Goal: Information Seeking & Learning: Compare options

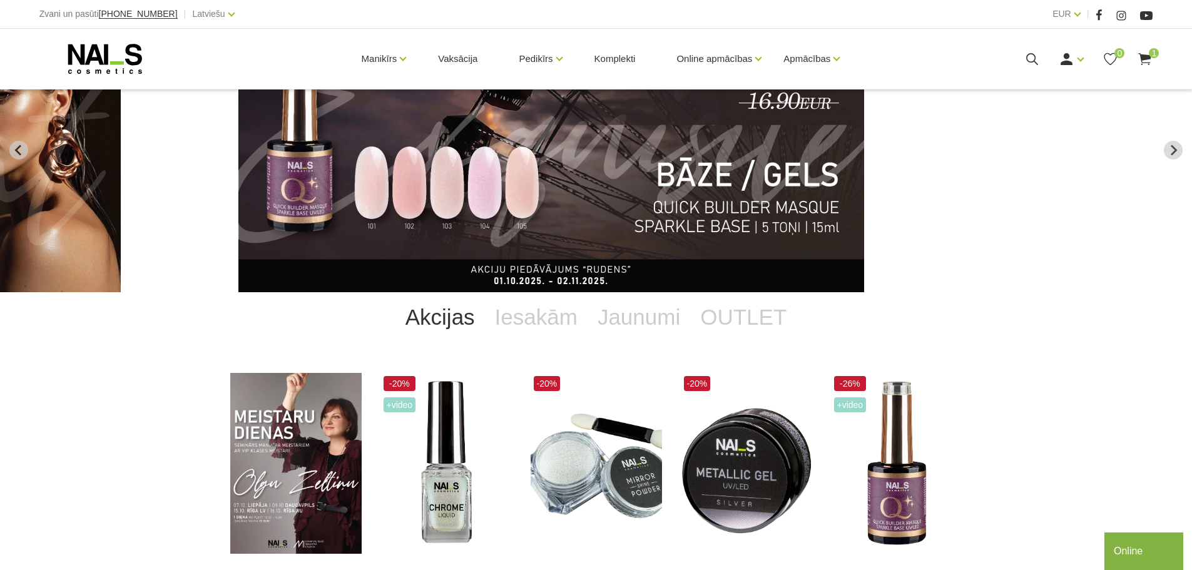
scroll to position [188, 0]
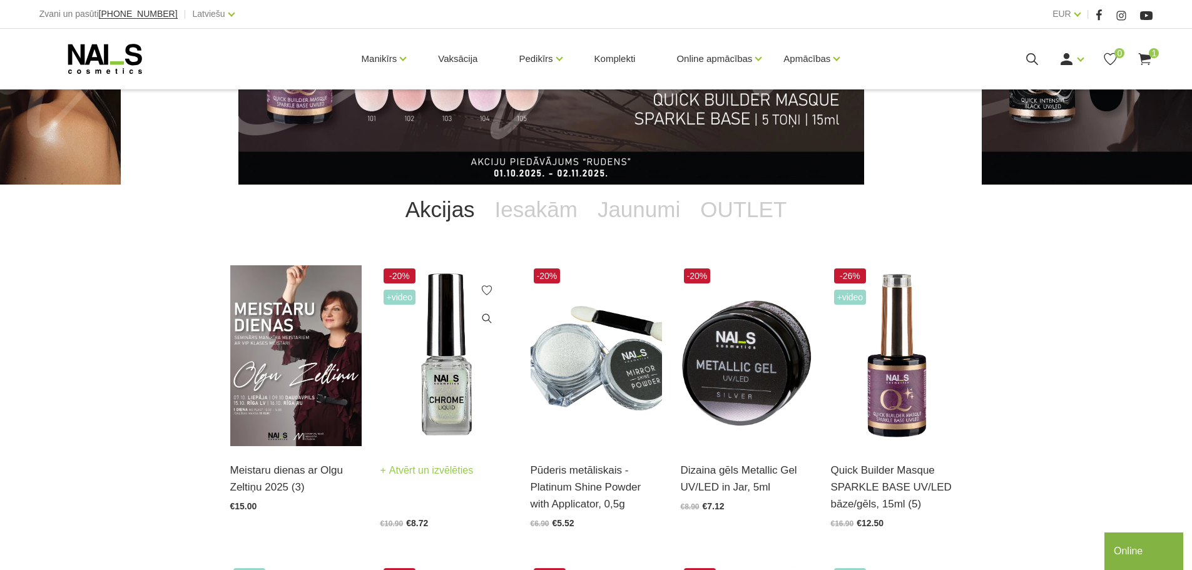
click at [453, 378] on img at bounding box center [446, 355] width 131 height 181
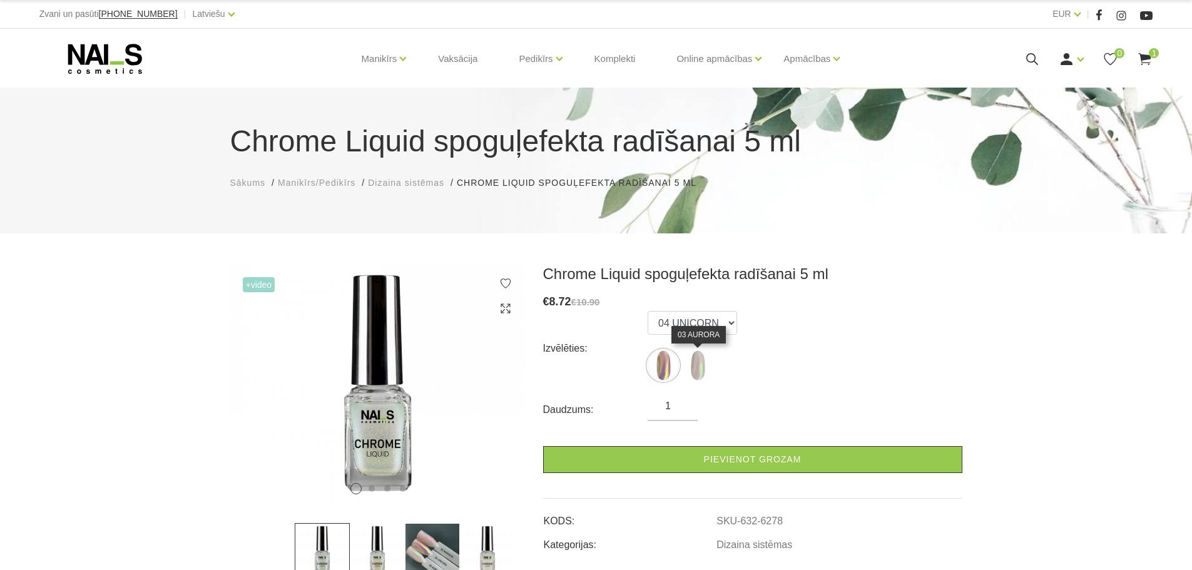
click at [694, 367] on img at bounding box center [697, 365] width 31 height 31
select select "6280"
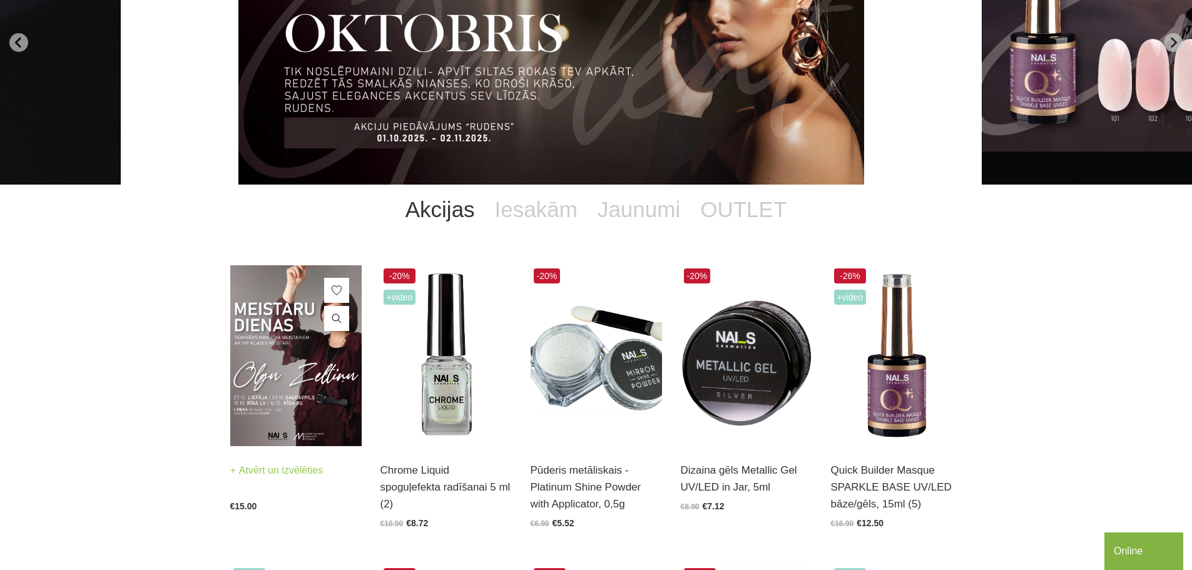
click at [298, 319] on img at bounding box center [295, 355] width 131 height 181
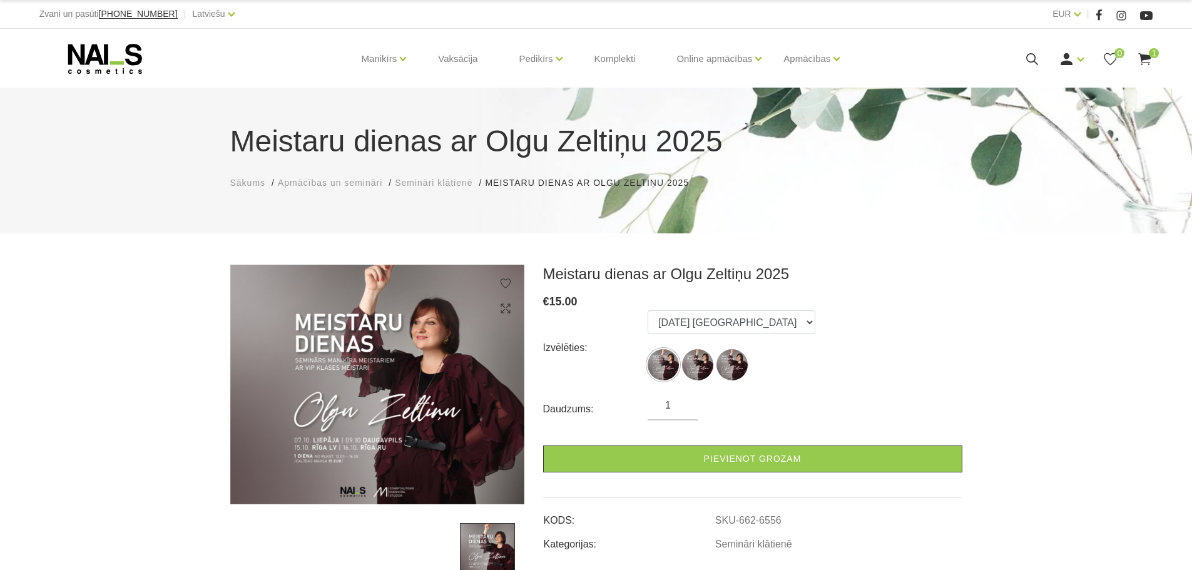
click at [322, 473] on img at bounding box center [377, 385] width 294 height 240
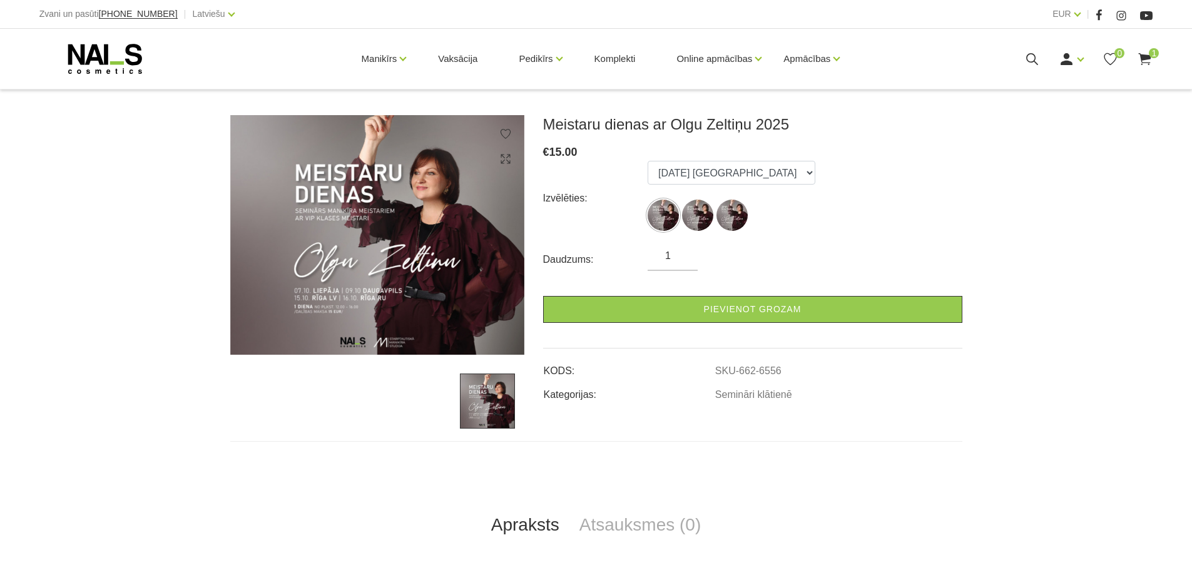
scroll to position [250, 0]
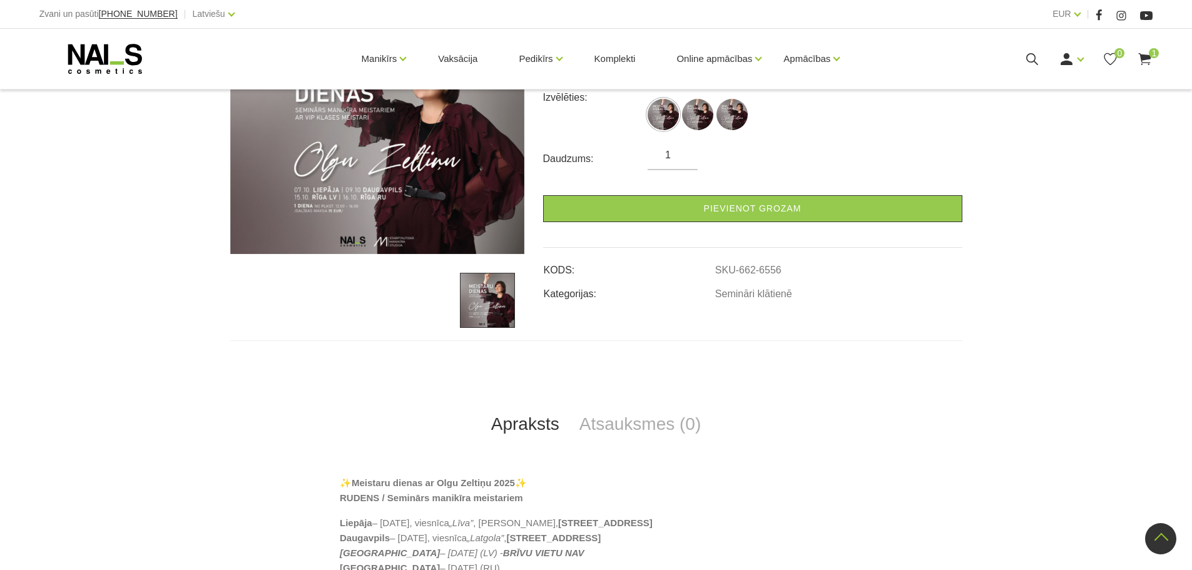
click at [495, 301] on img at bounding box center [487, 300] width 55 height 55
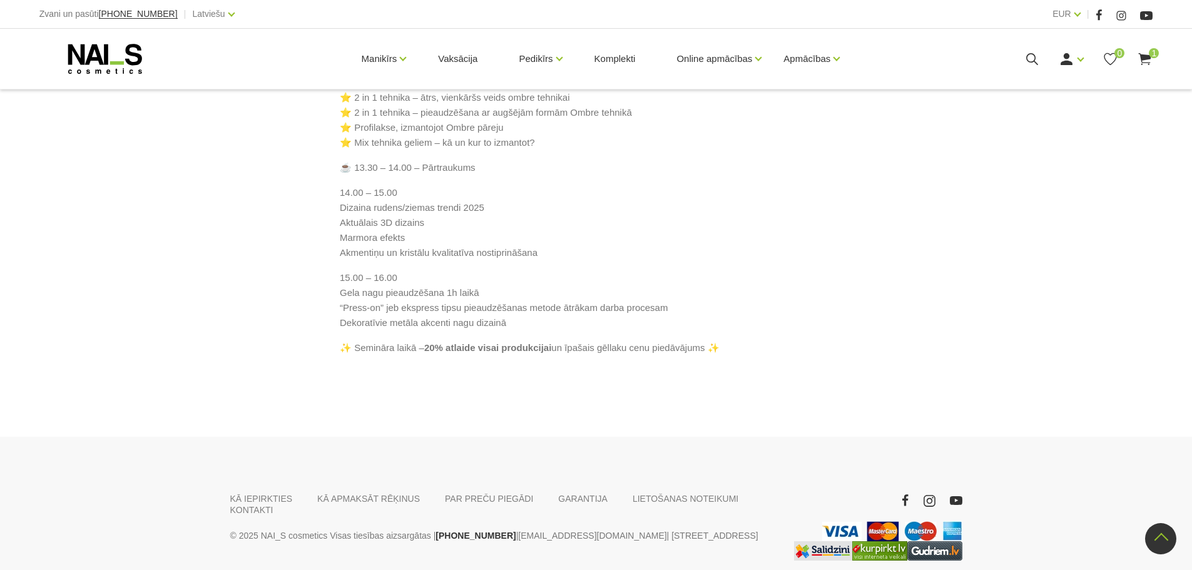
scroll to position [814, 0]
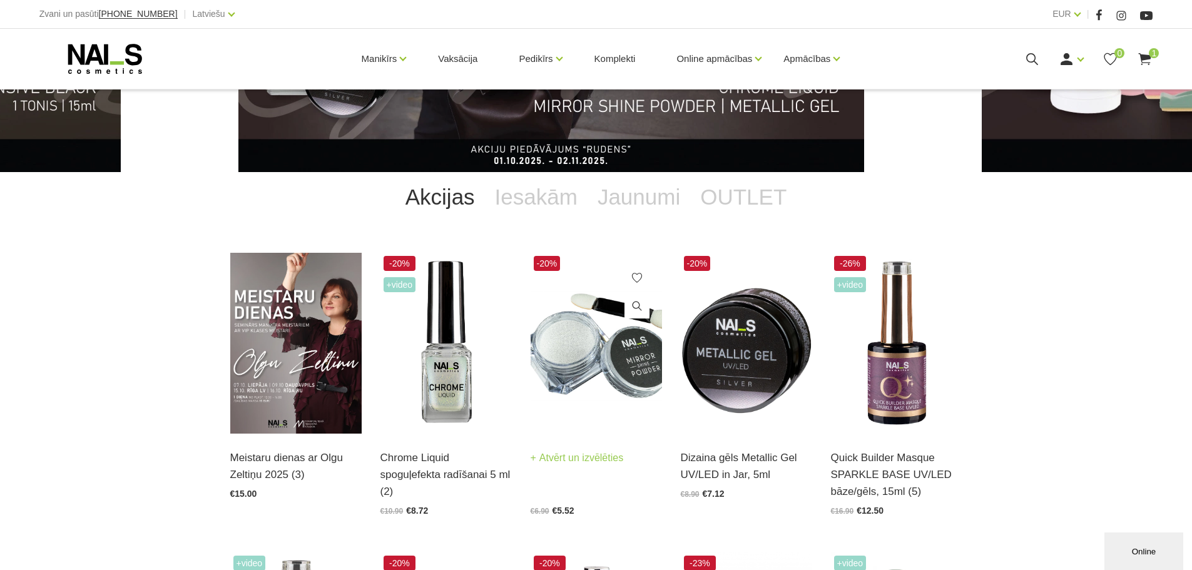
scroll to position [222, 0]
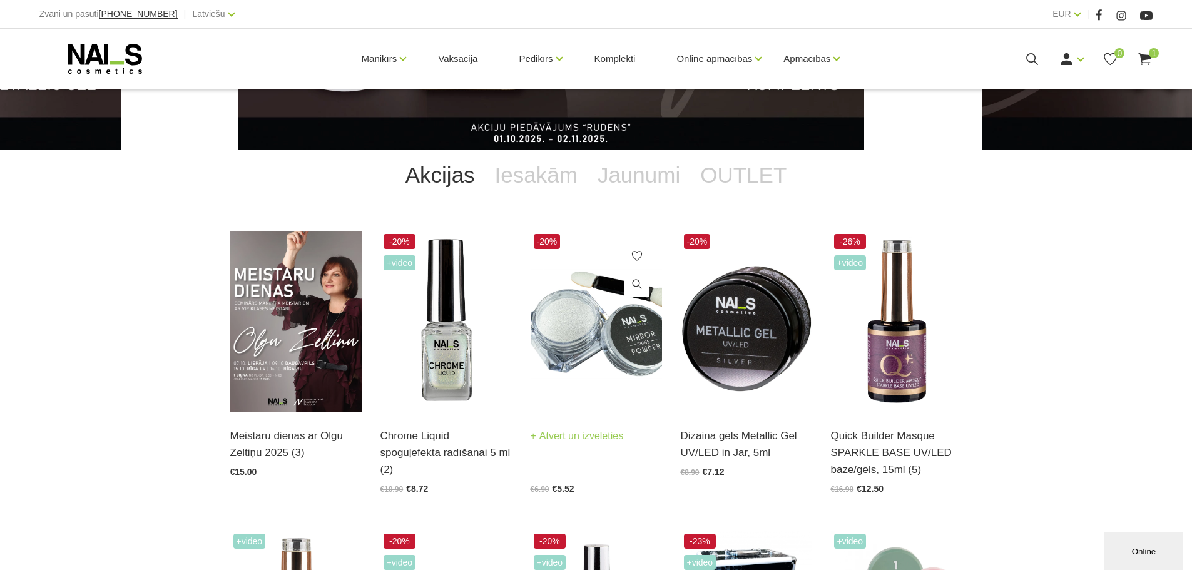
drag, startPoint x: 741, startPoint y: 330, endPoint x: 640, endPoint y: 364, distance: 106.1
click at [741, 330] on img at bounding box center [746, 321] width 131 height 181
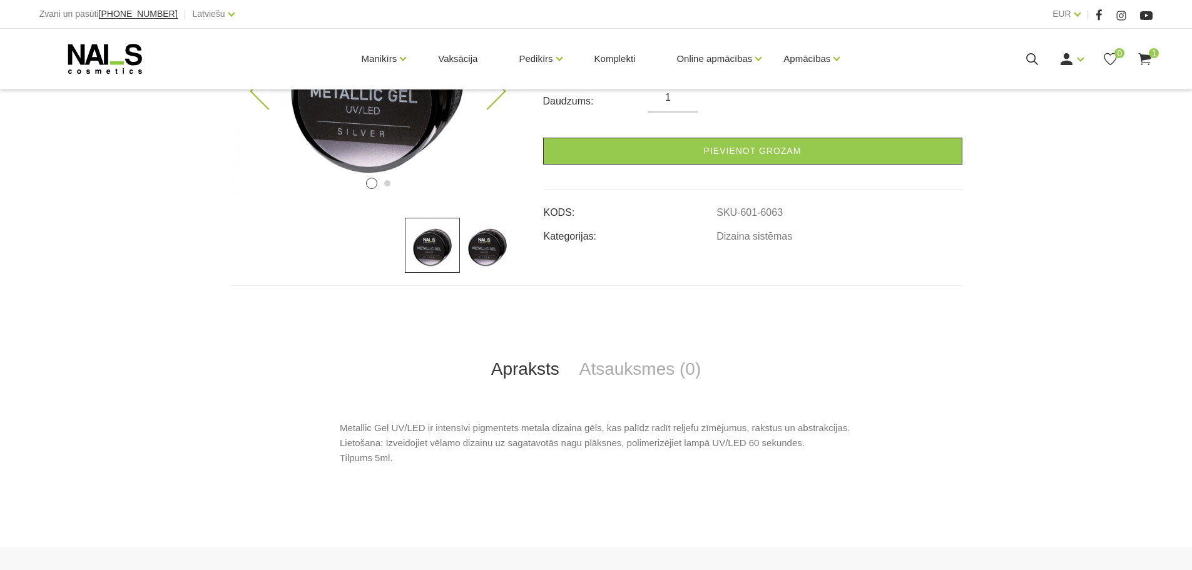
scroll to position [313, 0]
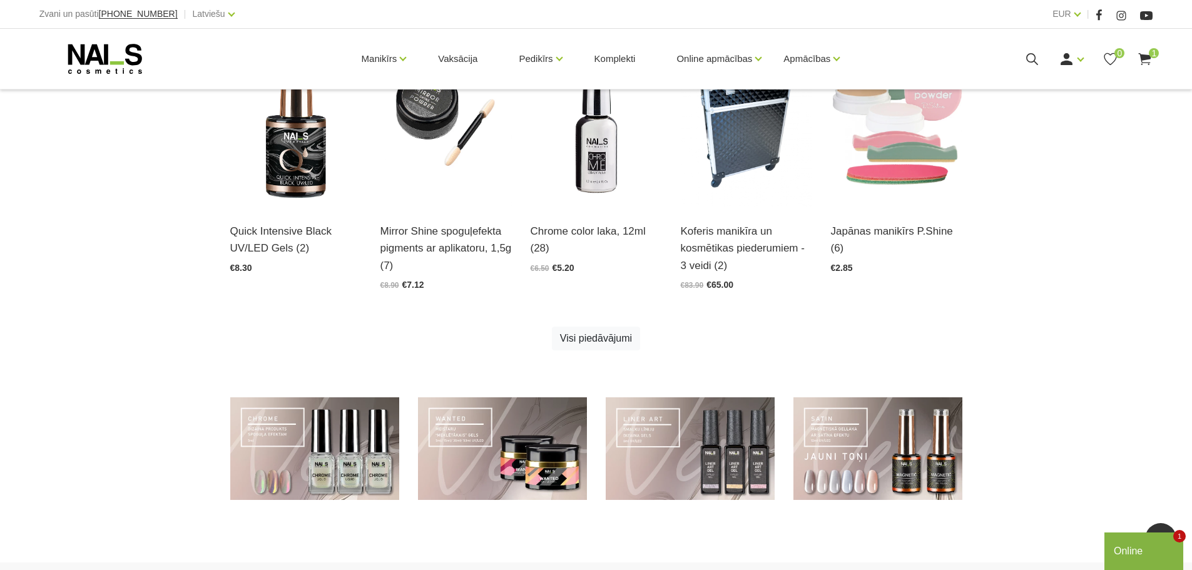
scroll to position [751, 0]
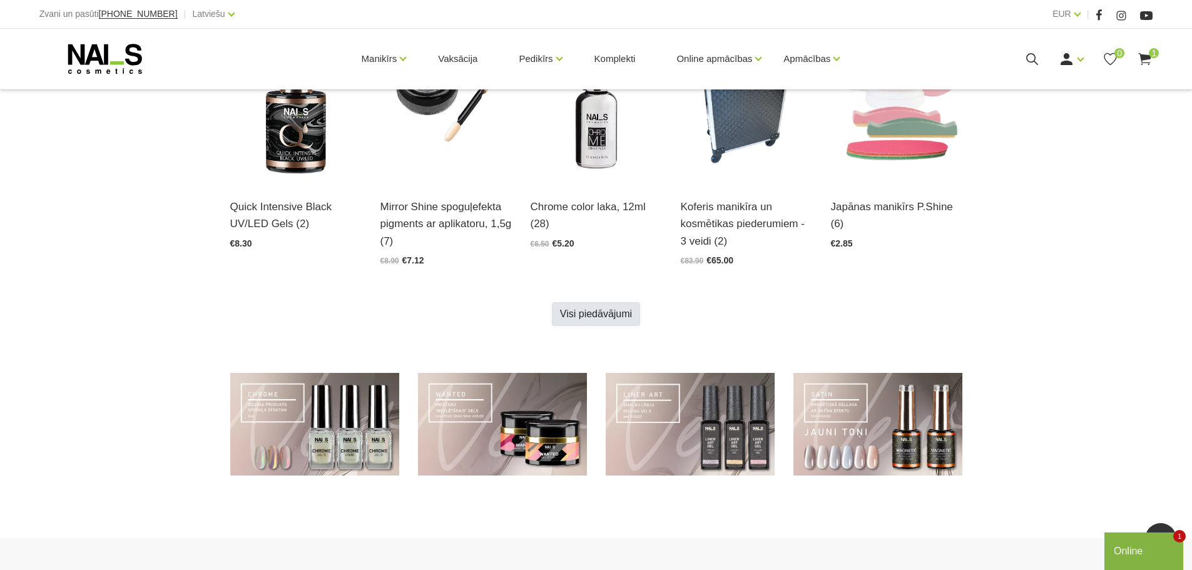
click at [595, 312] on link "Visi piedāvājumi" at bounding box center [596, 314] width 88 height 24
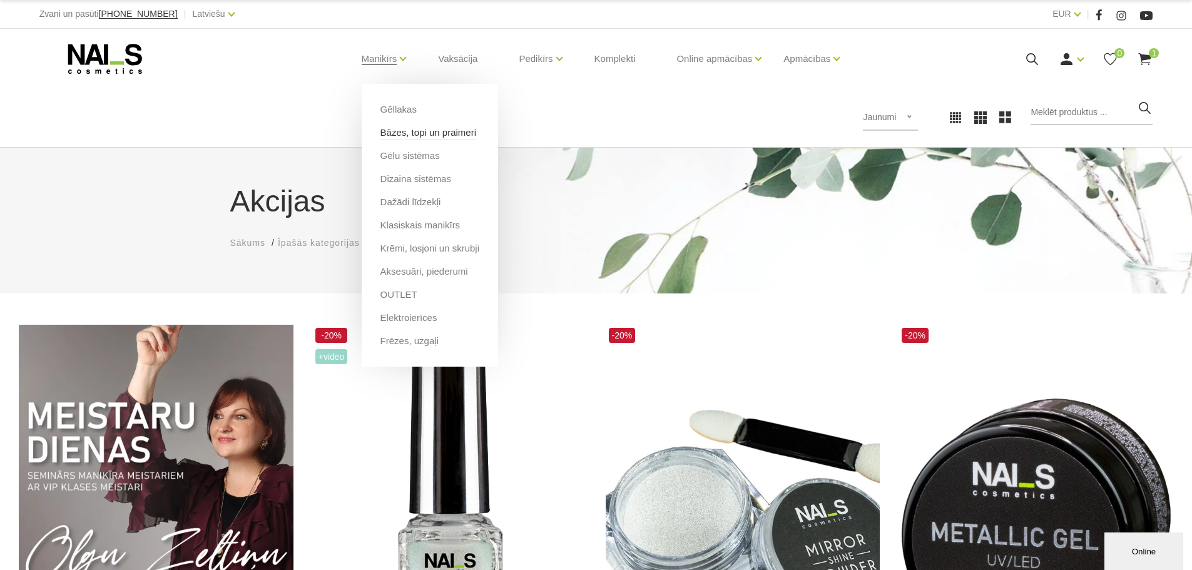
click at [430, 136] on link "Bāzes, topi un praimeri" at bounding box center [429, 133] width 96 height 14
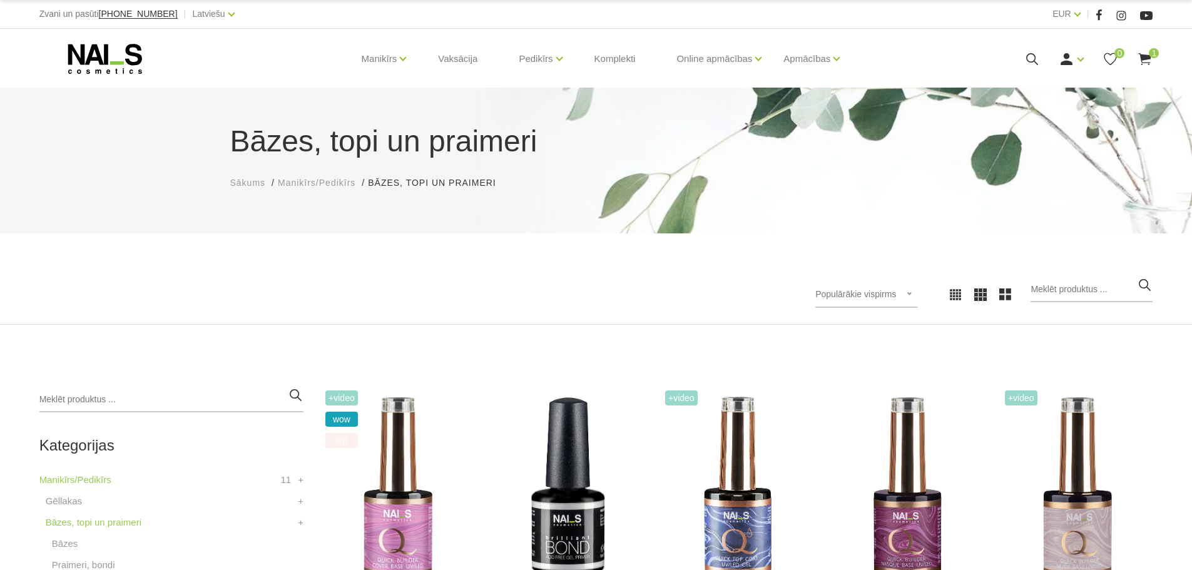
click at [894, 297] on span "Populārākie vispirms" at bounding box center [855, 294] width 81 height 10
click at [871, 377] on li "Lētākais vispirms" at bounding box center [881, 375] width 118 height 25
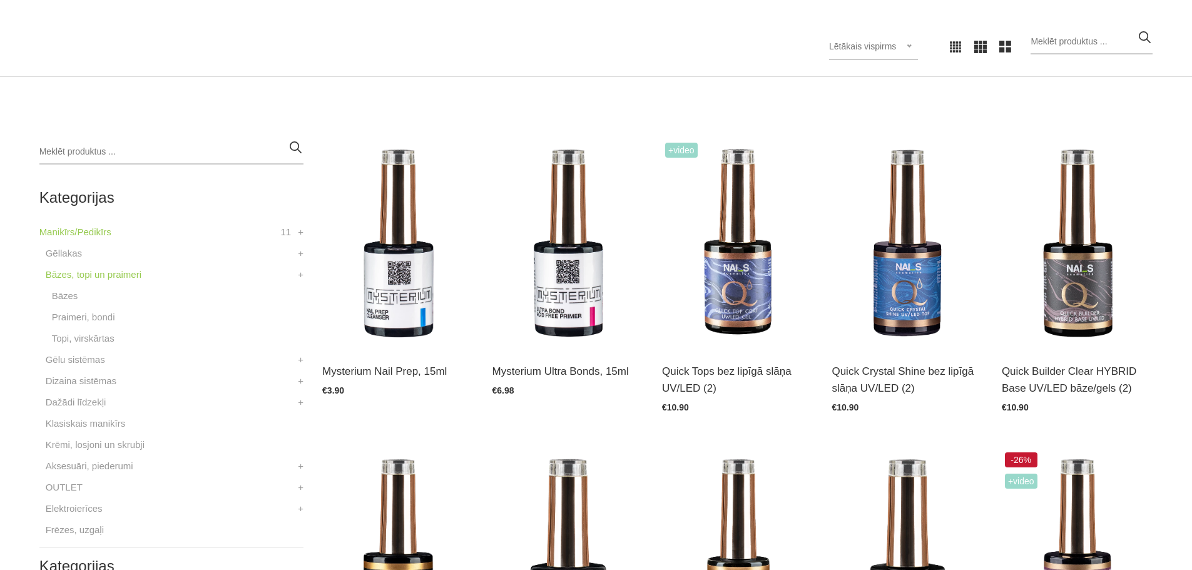
scroll to position [250, 0]
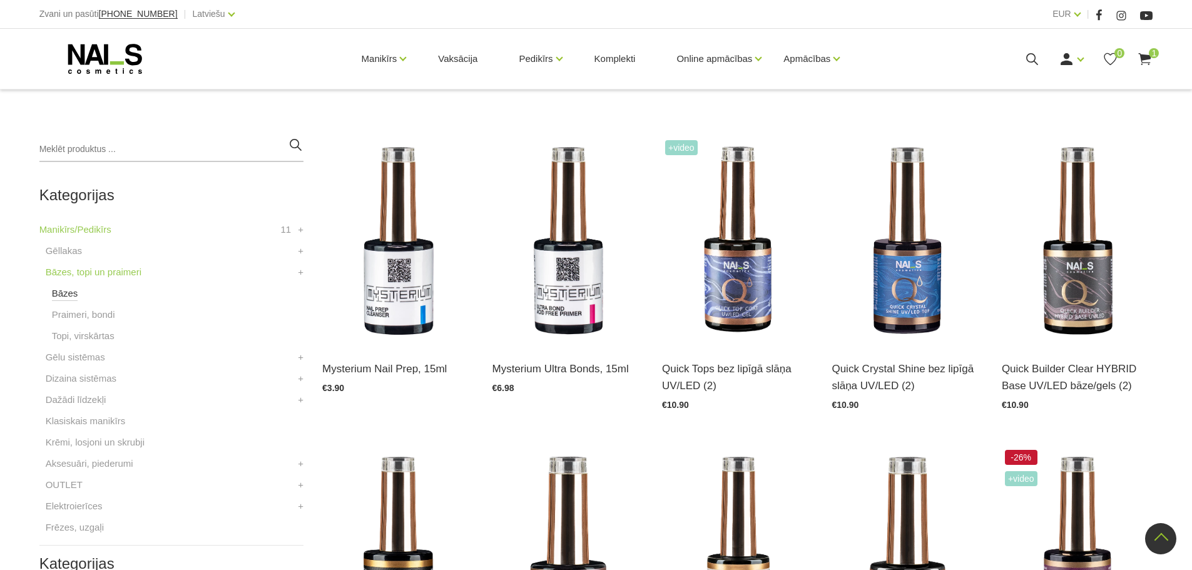
click at [66, 291] on link "Bāzes" at bounding box center [65, 293] width 26 height 15
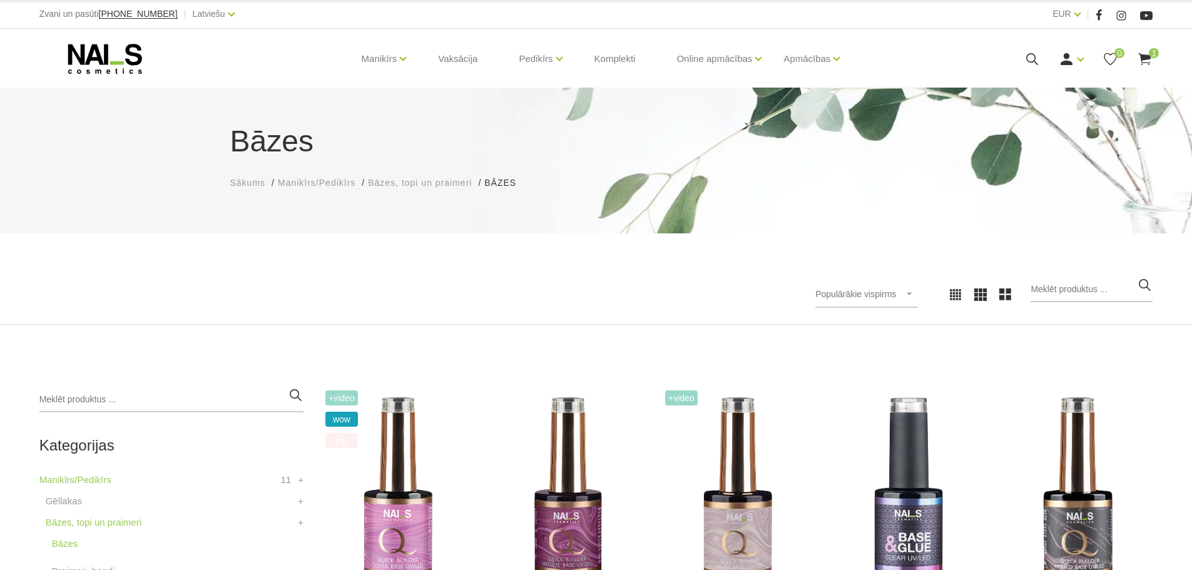
click at [886, 298] on span "Populārākie vispirms" at bounding box center [855, 294] width 81 height 10
click at [865, 375] on li "Lētākais vispirms" at bounding box center [881, 375] width 118 height 25
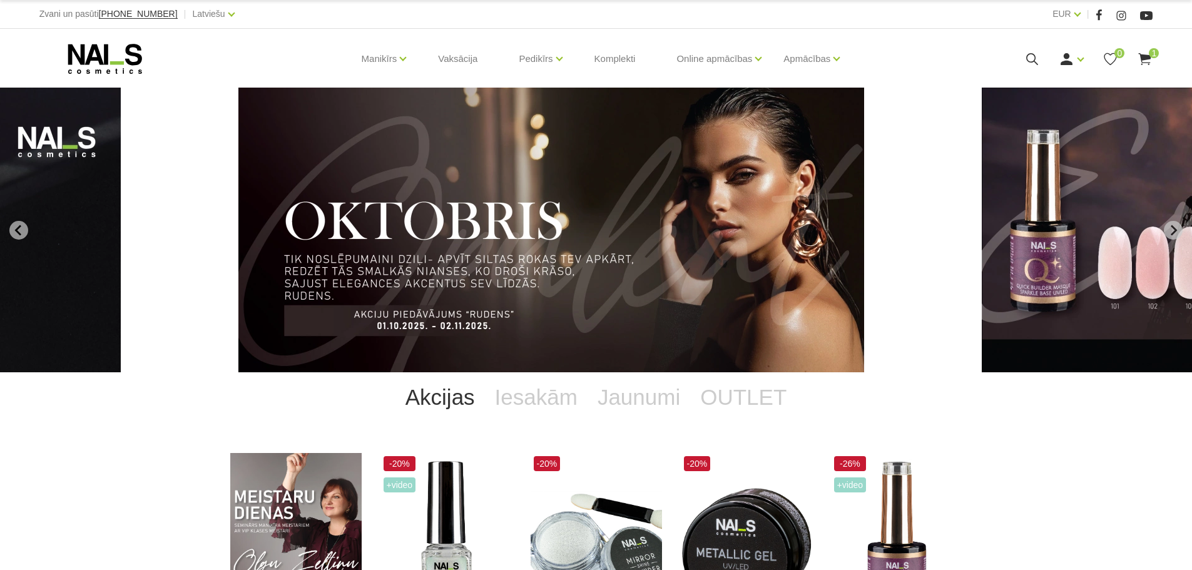
scroll to position [751, 0]
